Goal: Transaction & Acquisition: Book appointment/travel/reservation

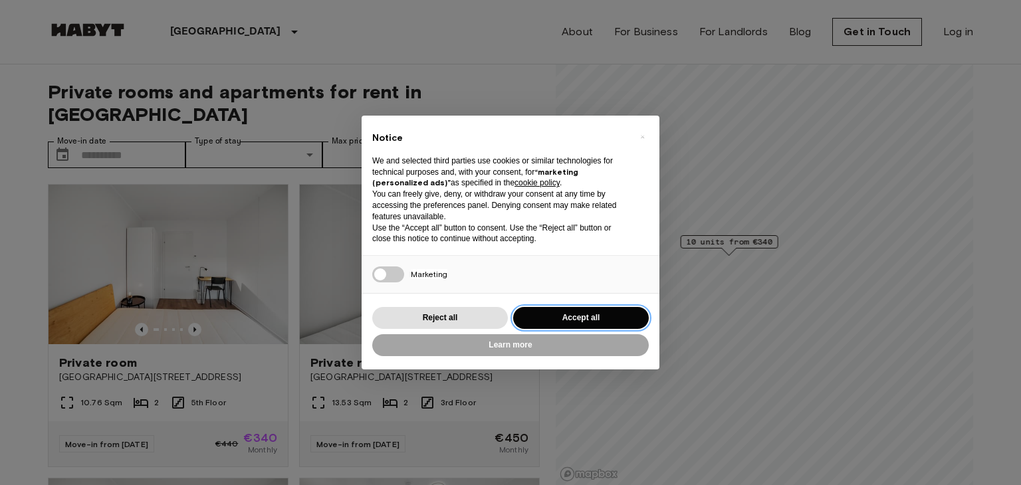
click at [569, 316] on button "Accept all" at bounding box center [581, 318] width 136 height 22
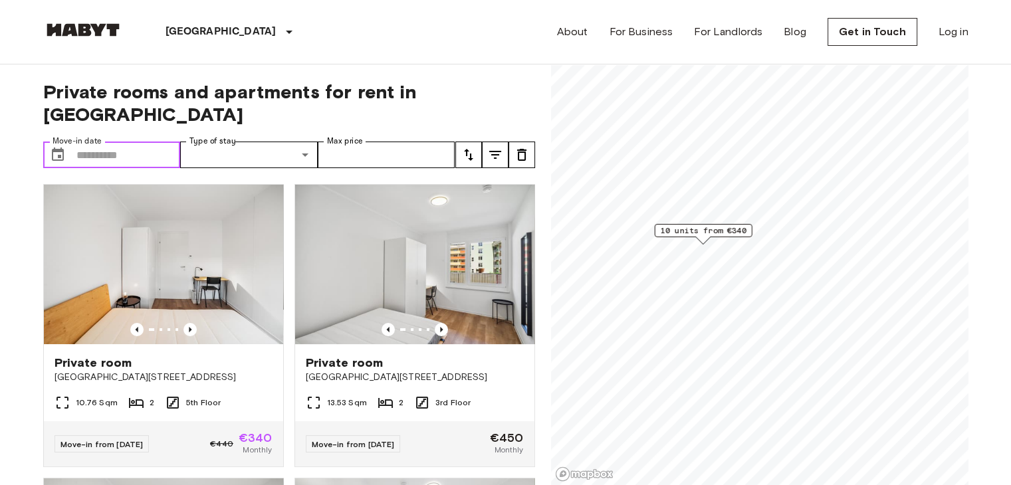
click at [130, 142] on input "Move-in date" at bounding box center [128, 155] width 104 height 27
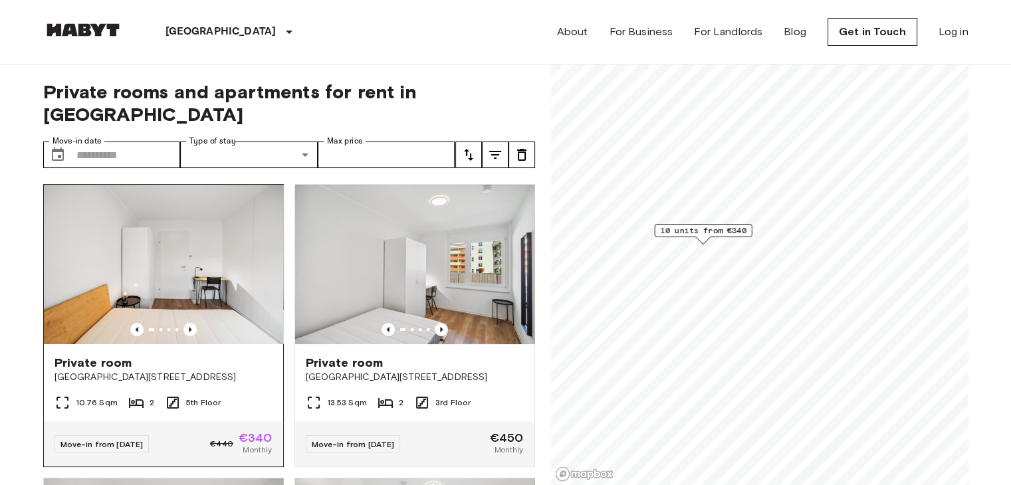
click at [200, 368] on div "Private room Waagner-Biro Straße 128-130" at bounding box center [163, 369] width 239 height 51
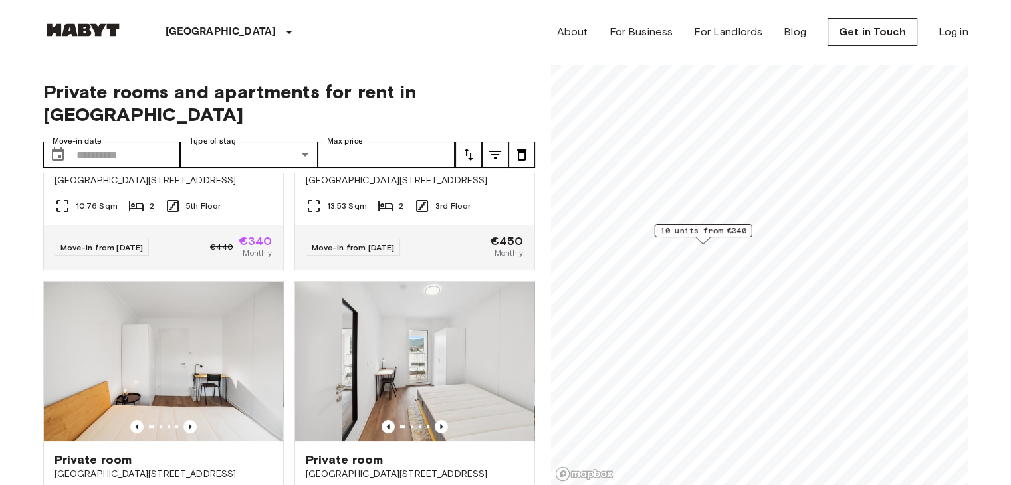
scroll to position [319, 0]
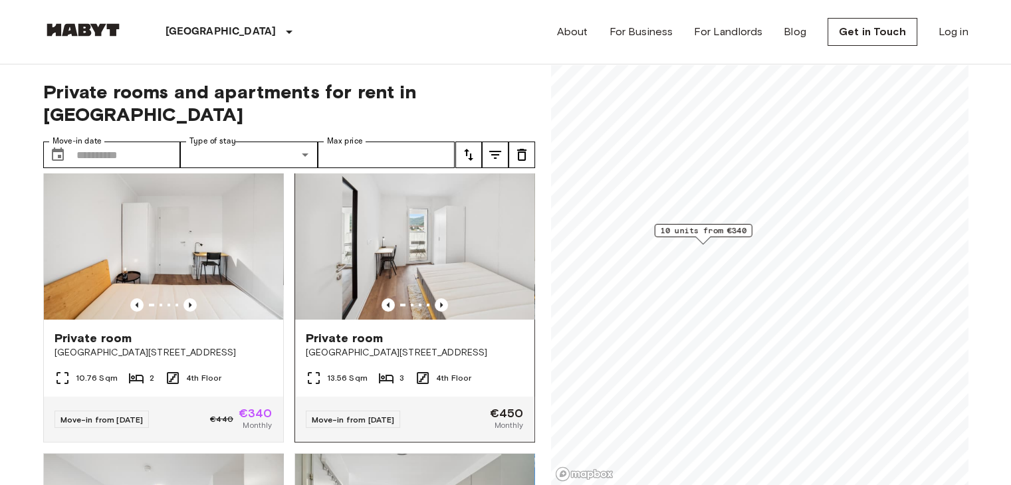
click at [481, 215] on img at bounding box center [414, 240] width 239 height 160
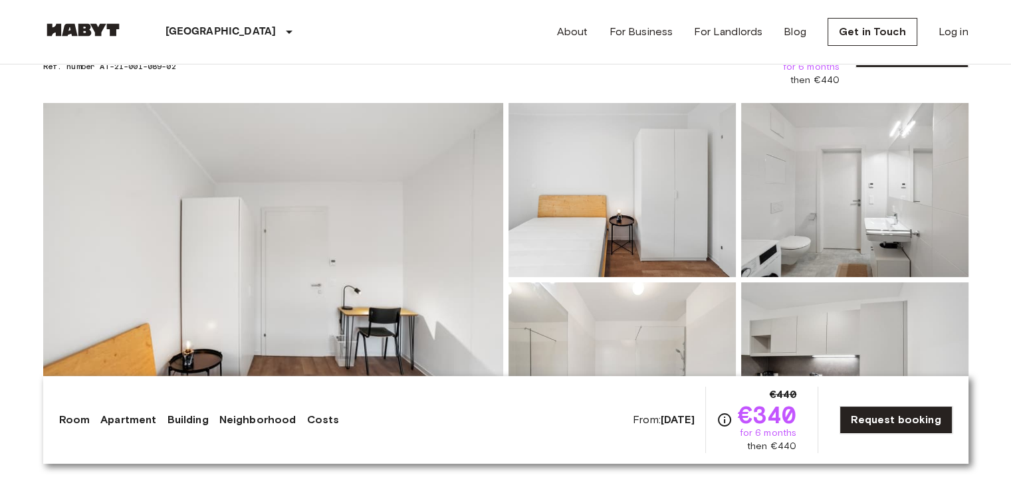
scroll to position [85, 0]
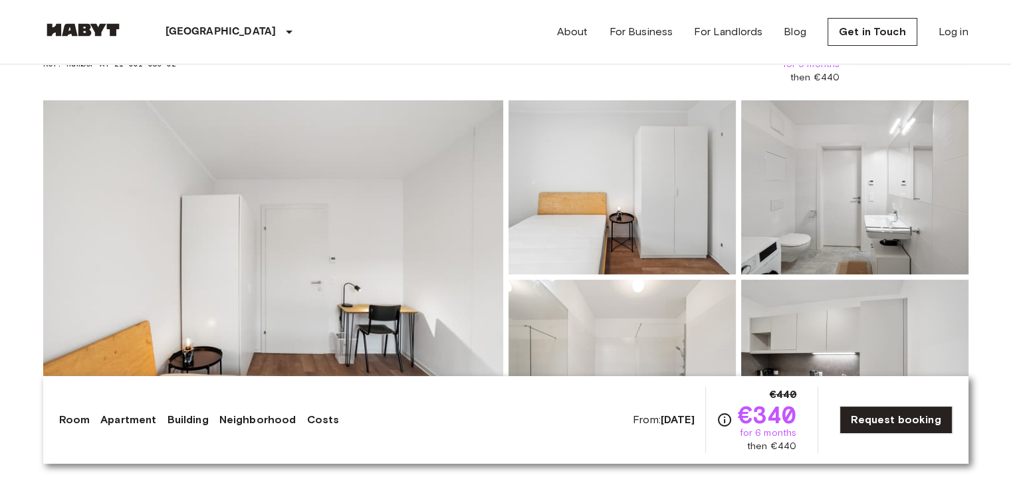
click at [332, 228] on img at bounding box center [273, 277] width 460 height 354
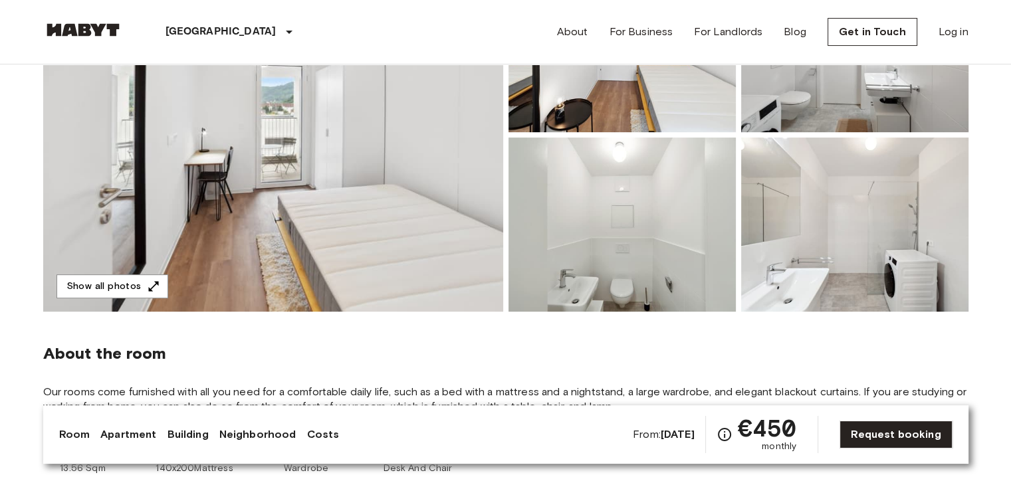
scroll to position [212, 0]
click at [314, 240] on img at bounding box center [273, 136] width 460 height 354
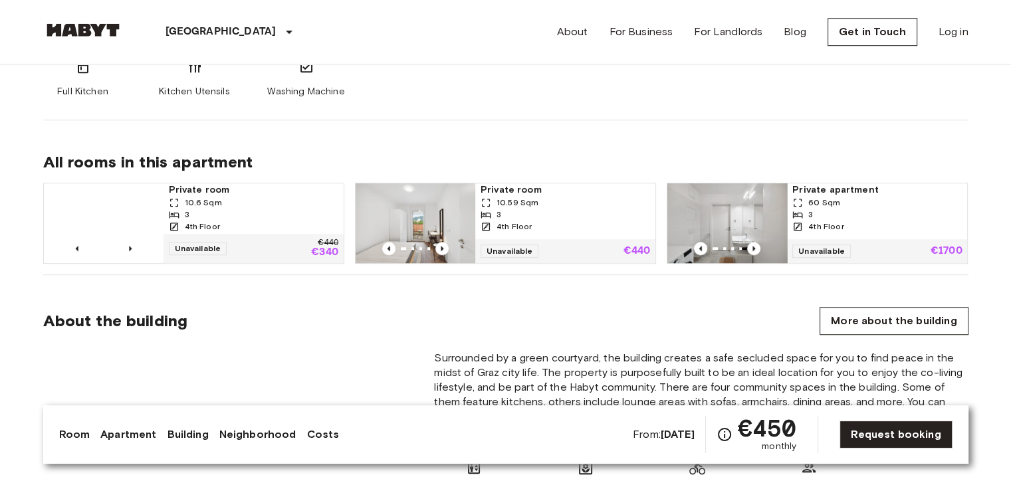
scroll to position [841, 0]
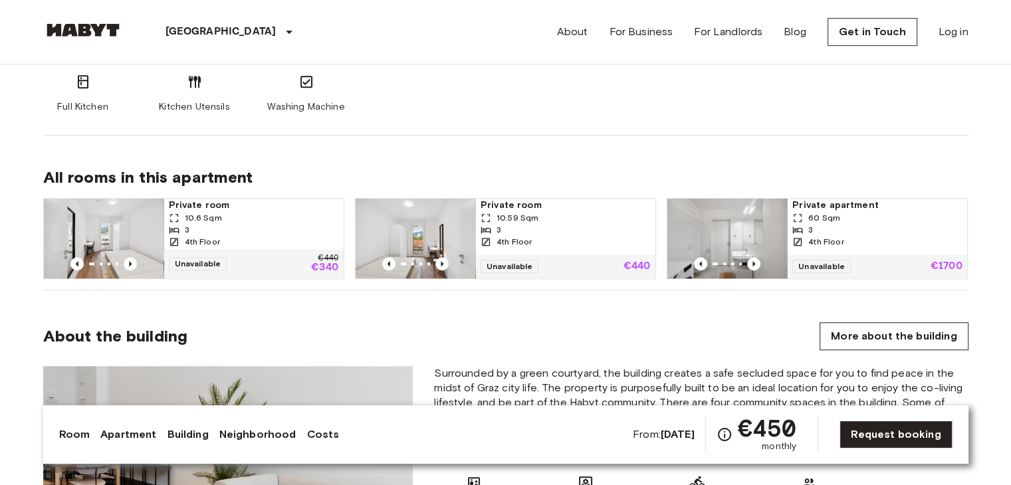
click at [737, 221] on img at bounding box center [728, 239] width 120 height 80
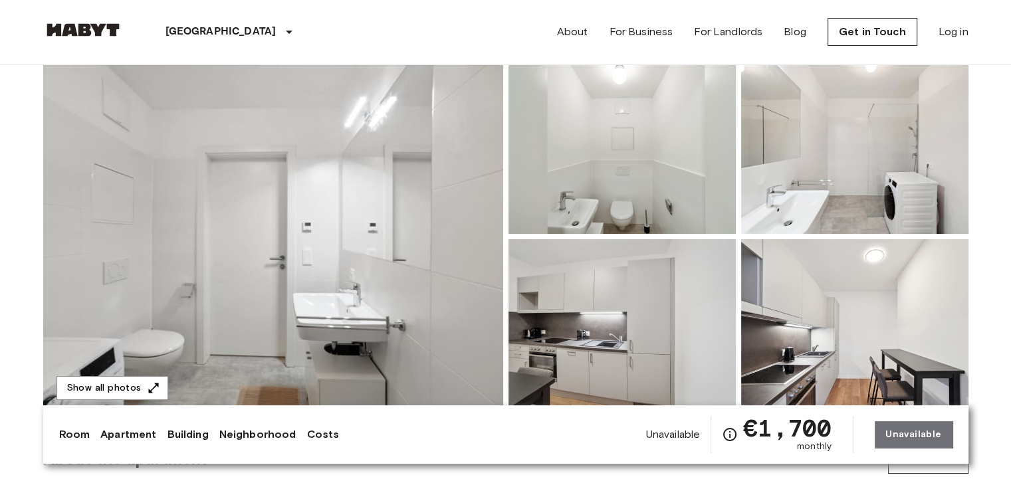
scroll to position [112, 0]
click at [303, 245] on img at bounding box center [273, 236] width 460 height 354
